Goal: Find specific page/section: Find specific page/section

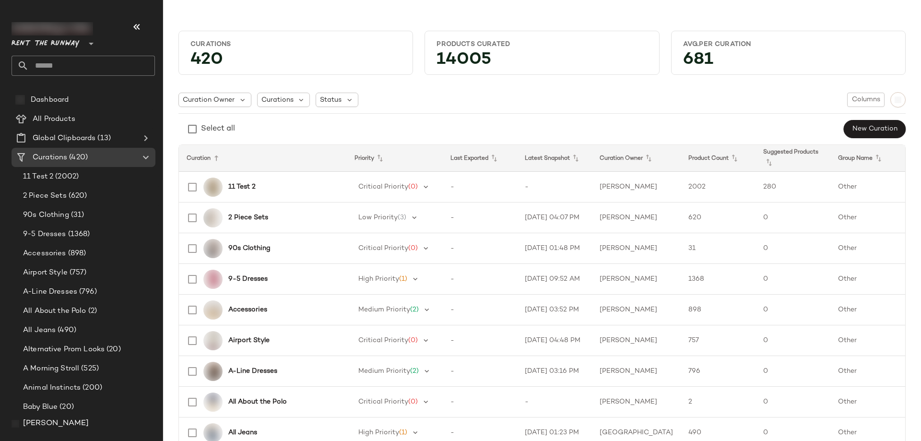
click at [57, 420] on span "[PERSON_NAME]" at bounding box center [56, 424] width 66 height 12
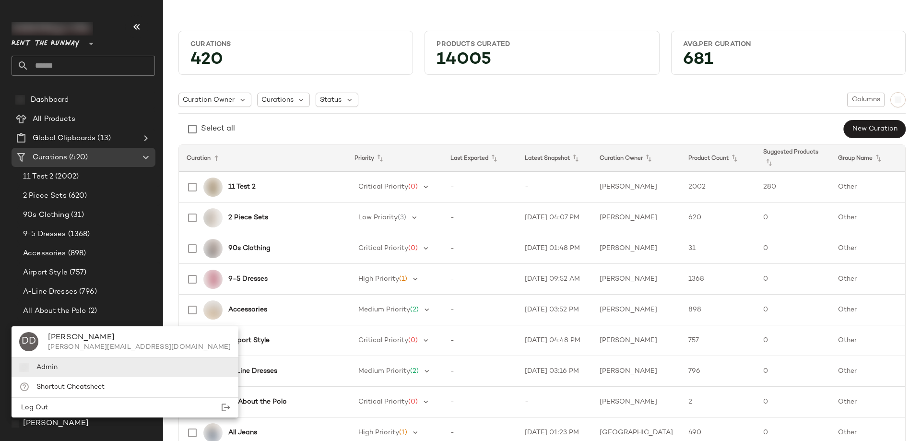
click at [77, 363] on div "Admin" at bounding box center [125, 367] width 227 height 20
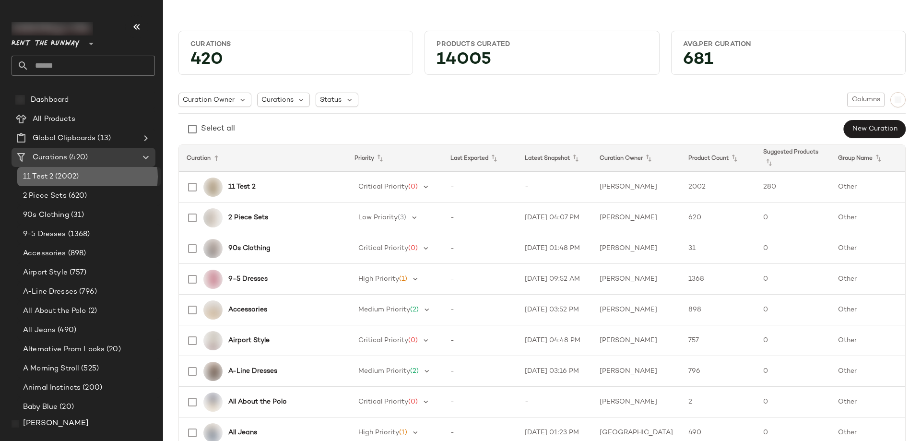
click at [82, 181] on div "11 Test 2 (2002)" at bounding box center [88, 176] width 137 height 11
click at [75, 176] on span "(2002)" at bounding box center [65, 176] width 25 height 11
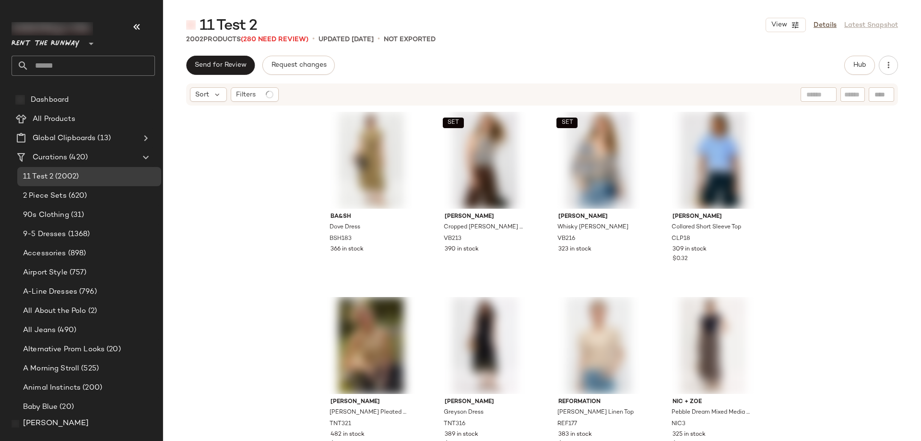
click at [48, 423] on span "[PERSON_NAME]" at bounding box center [56, 424] width 66 height 12
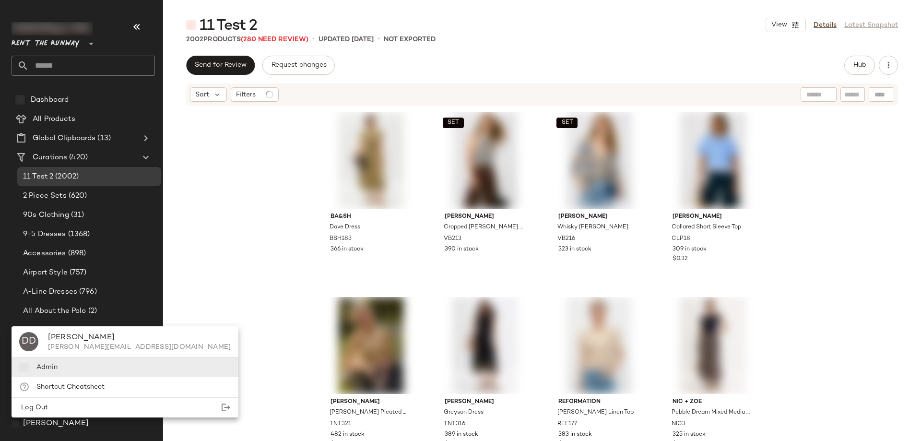
click at [46, 367] on span "Admin" at bounding box center [46, 367] width 21 height 7
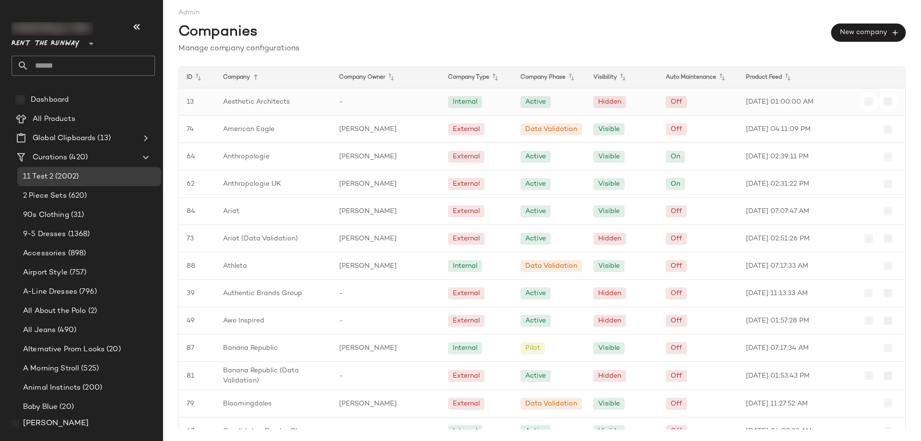
click at [271, 96] on div "Aesthetic Architects" at bounding box center [273, 101] width 116 height 27
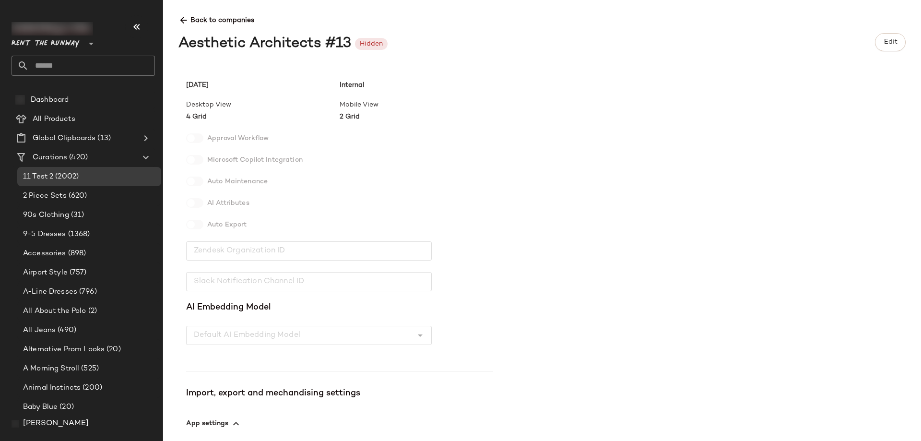
scroll to position [194, 0]
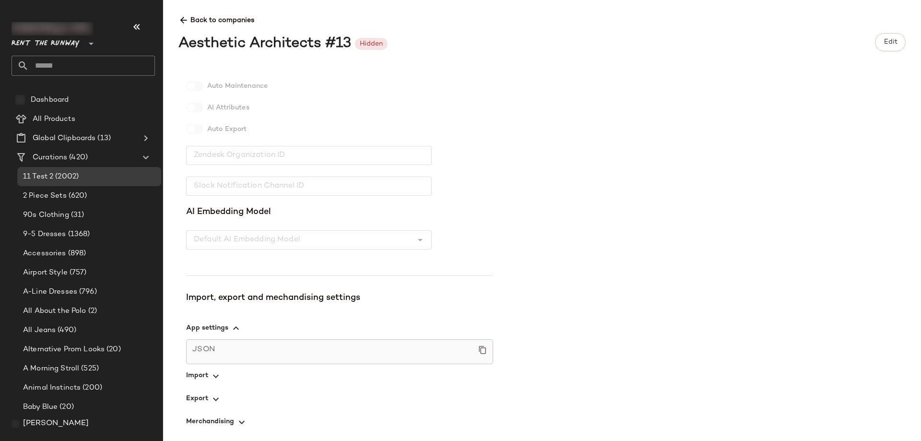
click at [231, 329] on icon "button" at bounding box center [236, 328] width 12 height 12
click at [235, 327] on icon "button" at bounding box center [236, 328] width 12 height 12
click at [236, 328] on icon "button" at bounding box center [236, 328] width 12 height 12
click at [236, 356] on div "JSON" at bounding box center [339, 352] width 295 height 16
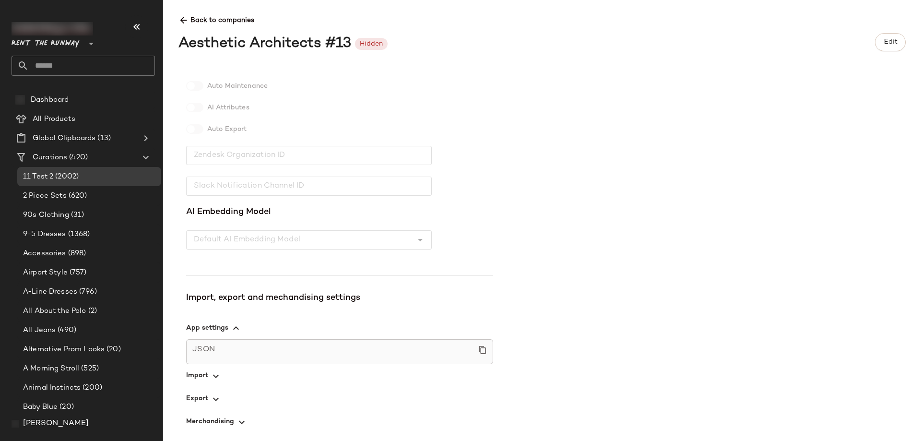
drag, startPoint x: 240, startPoint y: 352, endPoint x: 235, endPoint y: 325, distance: 27.4
click at [240, 351] on div "JSON" at bounding box center [339, 352] width 295 height 16
click at [235, 325] on icon "button" at bounding box center [236, 328] width 12 height 12
click at [223, 393] on span "button" at bounding box center [339, 398] width 307 height 23
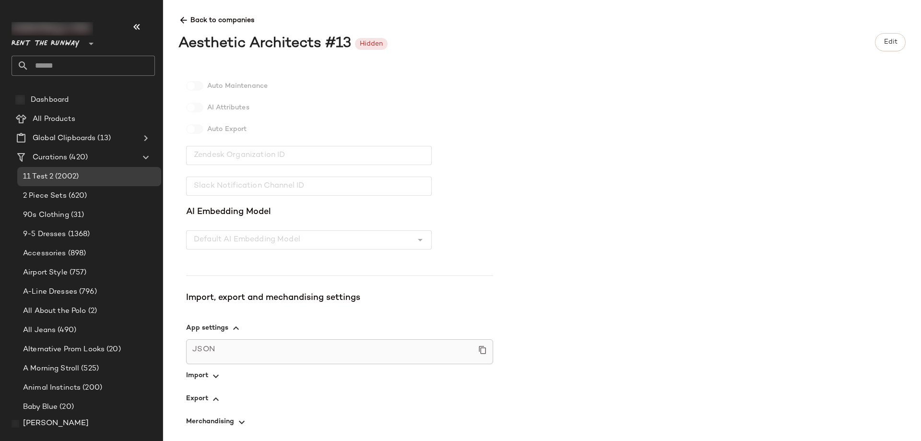
click at [219, 378] on icon "button" at bounding box center [216, 376] width 12 height 12
drag, startPoint x: 216, startPoint y: 393, endPoint x: 218, endPoint y: 399, distance: 6.1
click at [216, 394] on icon "button" at bounding box center [216, 399] width 12 height 12
click at [235, 421] on span "button" at bounding box center [339, 421] width 307 height 23
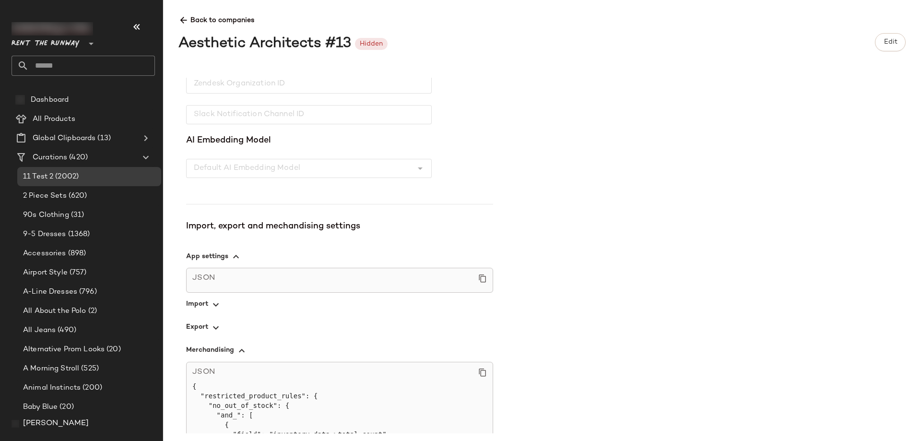
scroll to position [381, 0]
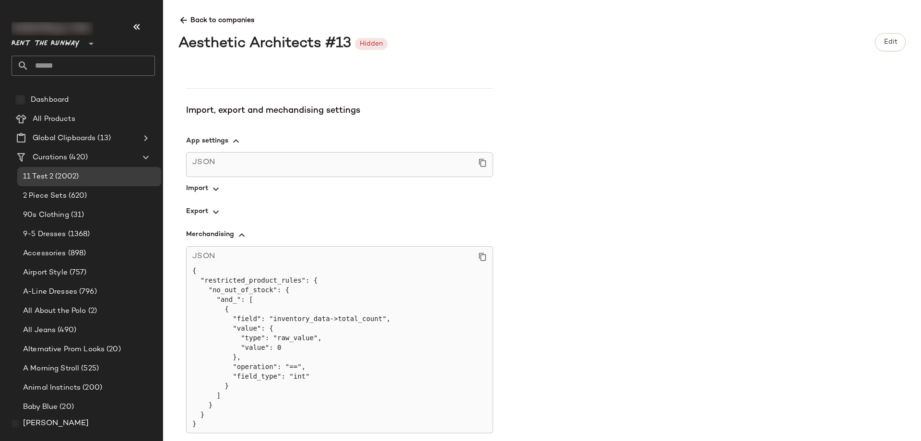
click at [212, 214] on icon "button" at bounding box center [216, 212] width 12 height 12
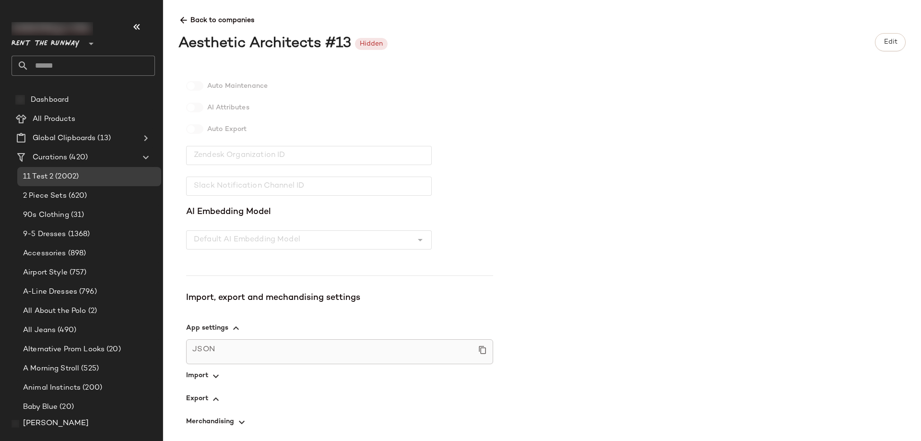
scroll to position [194, 0]
click at [214, 391] on span "button" at bounding box center [339, 398] width 307 height 23
click at [218, 396] on icon "button" at bounding box center [216, 399] width 12 height 12
click at [219, 375] on icon "button" at bounding box center [216, 376] width 12 height 12
click at [243, 421] on icon "button" at bounding box center [242, 422] width 12 height 12
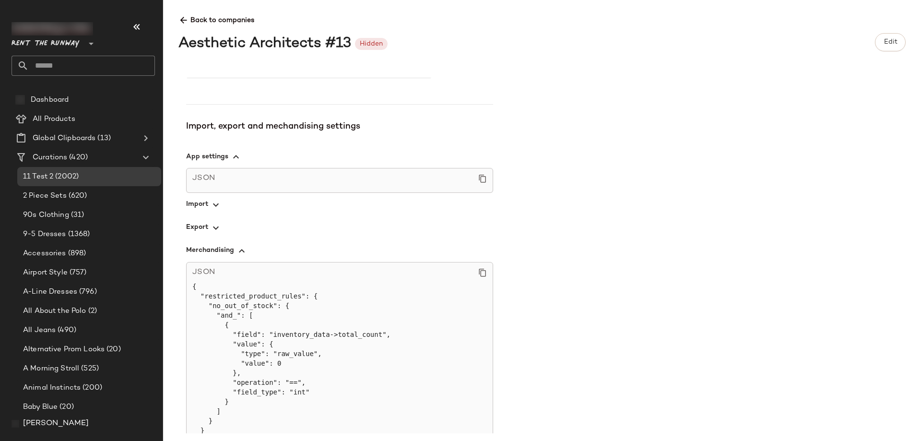
scroll to position [381, 0]
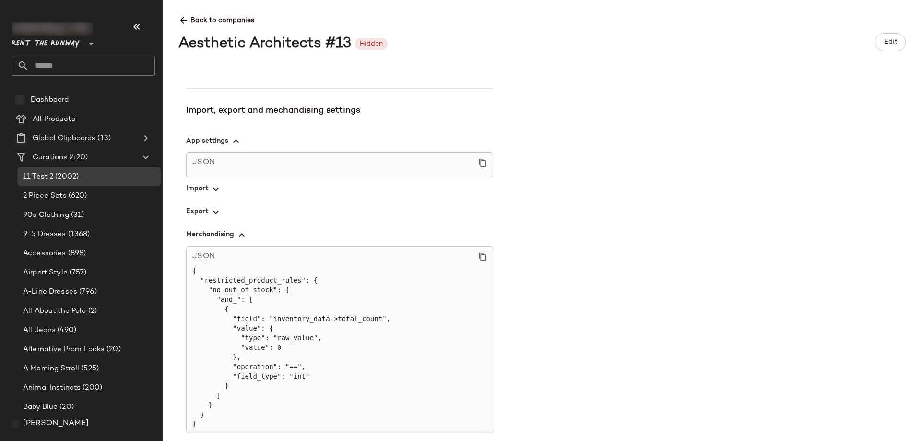
click at [213, 186] on icon "button" at bounding box center [216, 189] width 12 height 12
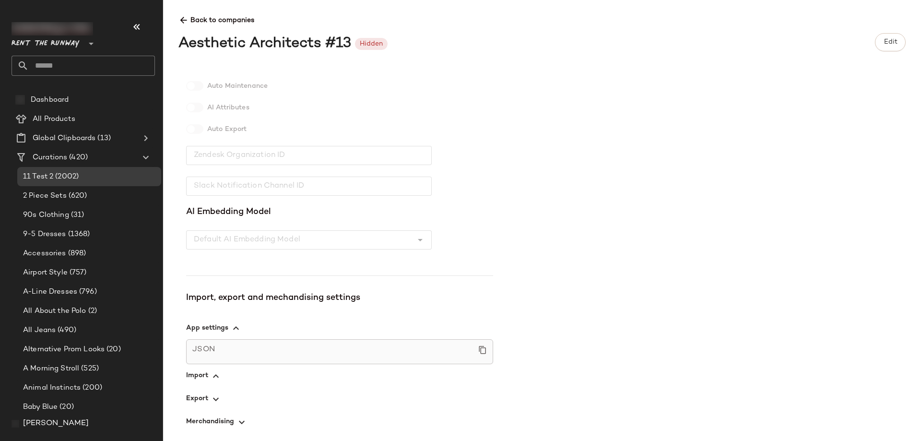
scroll to position [194, 0]
click at [213, 368] on span "button" at bounding box center [339, 375] width 307 height 23
click at [216, 372] on icon "button" at bounding box center [216, 376] width 12 height 12
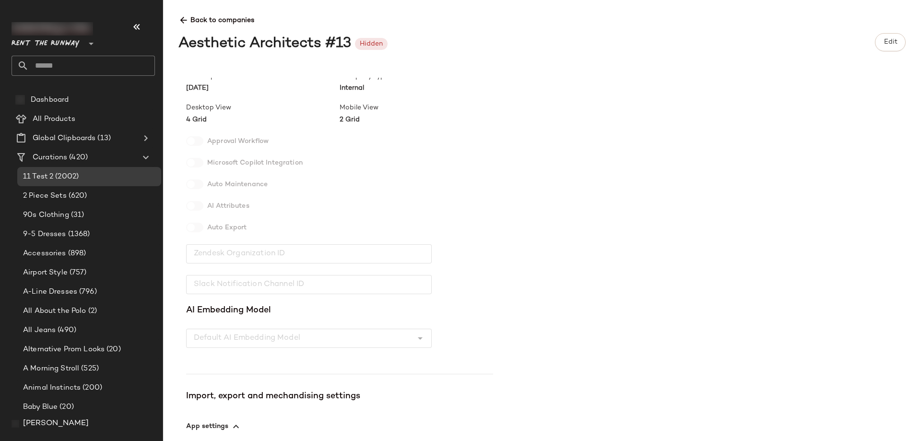
scroll to position [0, 0]
